Goal: Download file/media

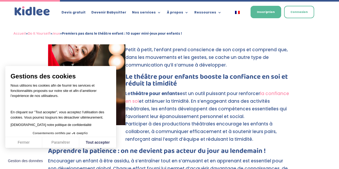
scroll to position [302, 0]
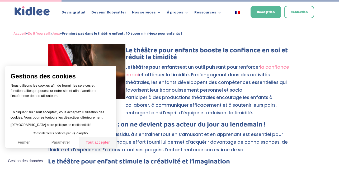
click at [89, 141] on button "Tout accepter" at bounding box center [97, 142] width 37 height 11
checkbox input "true"
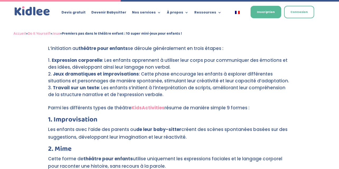
scroll to position [592, 0]
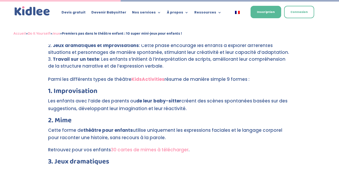
click at [172, 147] on link "30 cartes de mimes à télécharger" at bounding box center [150, 150] width 78 height 6
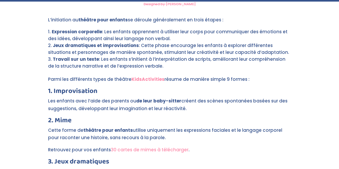
click at [126, 147] on link "30 cartes de mimes à télécharger" at bounding box center [150, 150] width 78 height 6
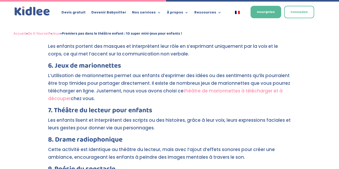
scroll to position [814, 0]
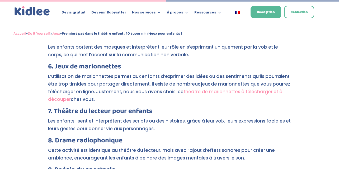
click at [213, 88] on link "théâtre de marionnettes à télécharger et à découper" at bounding box center [165, 95] width 234 height 14
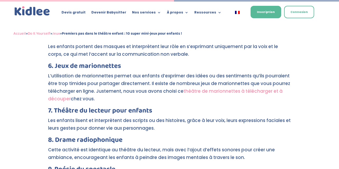
scroll to position [852, 0]
